Goal: Information Seeking & Learning: Understand process/instructions

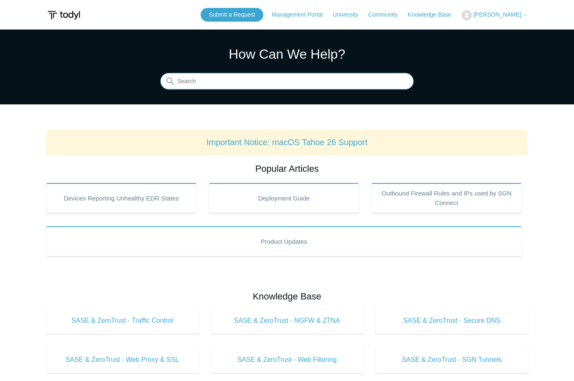
click at [232, 86] on input "Search" at bounding box center [286, 81] width 253 height 17
type input "macos certificate"
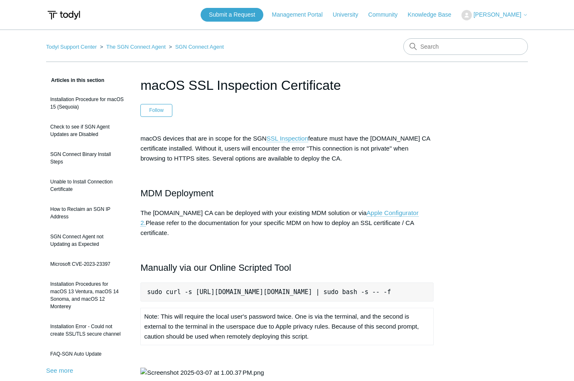
click at [288, 282] on pre "sudo curl -s [URL][DOMAIN_NAME][DOMAIN_NAME] | sudo bash -s -- -f" at bounding box center [286, 291] width 293 height 19
drag, startPoint x: 148, startPoint y: 282, endPoint x: 577, endPoint y: 282, distance: 429.5
copy pre "sudo curl -s [URL][DOMAIN_NAME][DOMAIN_NAME] | sudo bash -s -- -f"
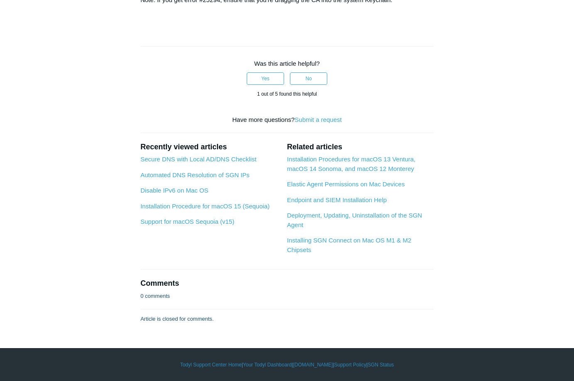
scroll to position [997, 0]
drag, startPoint x: 49, startPoint y: 85, endPoint x: 104, endPoint y: 61, distance: 60.1
